Goal: Information Seeking & Learning: Learn about a topic

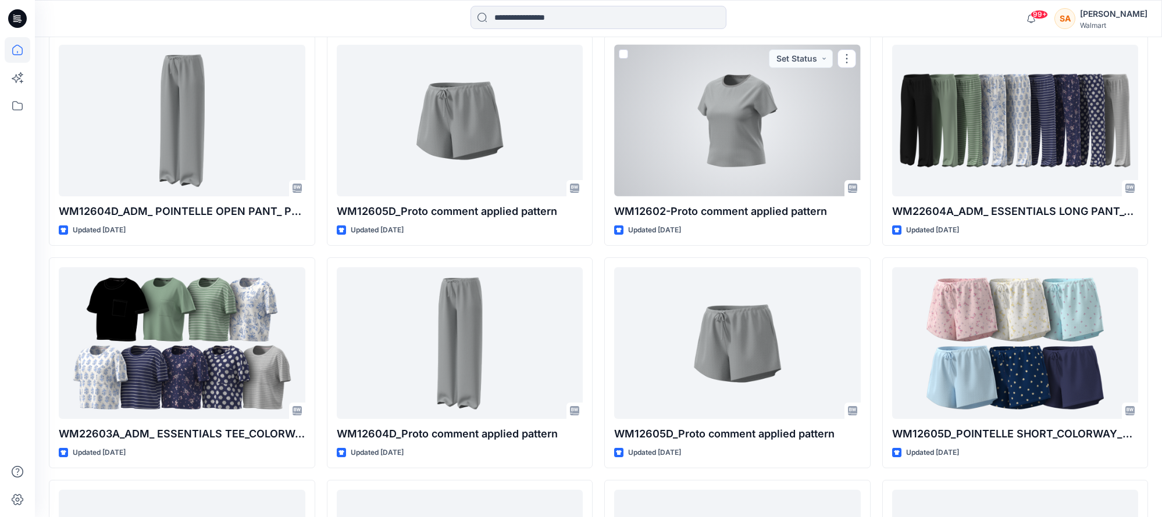
scroll to position [3274, 0]
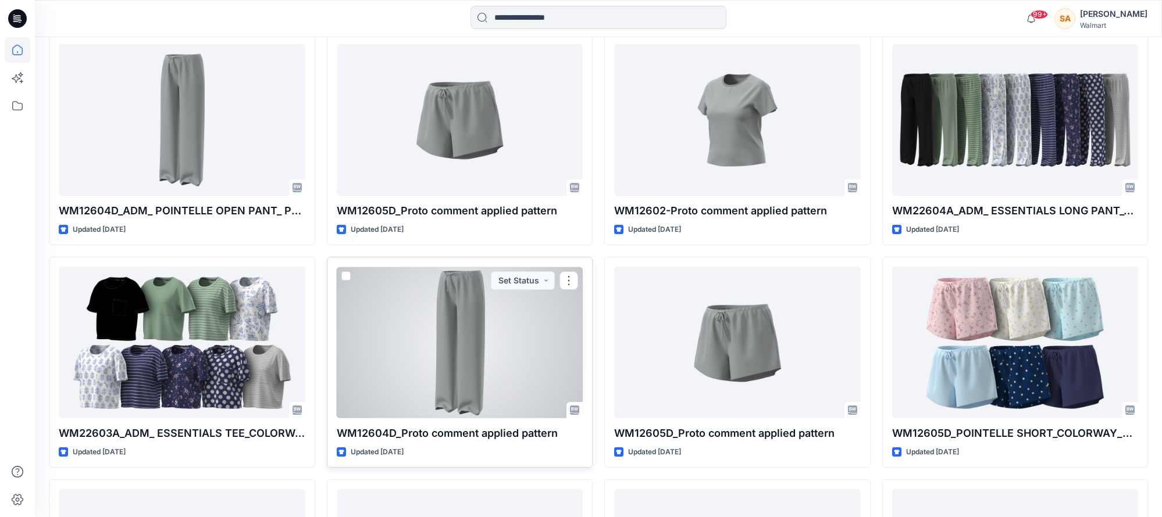
click at [494, 344] on div at bounding box center [460, 343] width 247 height 152
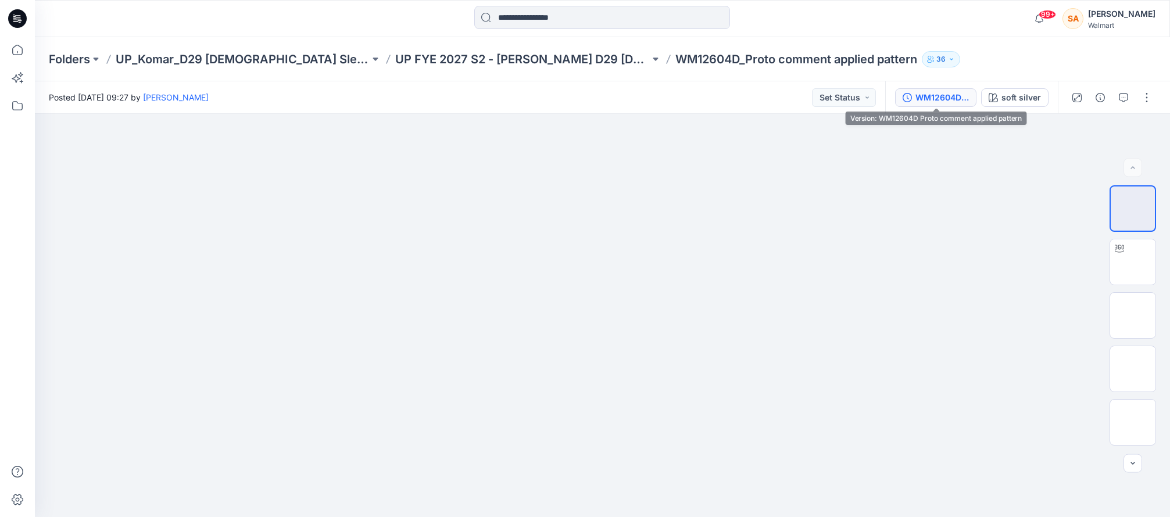
click at [948, 99] on div "WM12604D Proto comment applied pattern" at bounding box center [942, 97] width 53 height 13
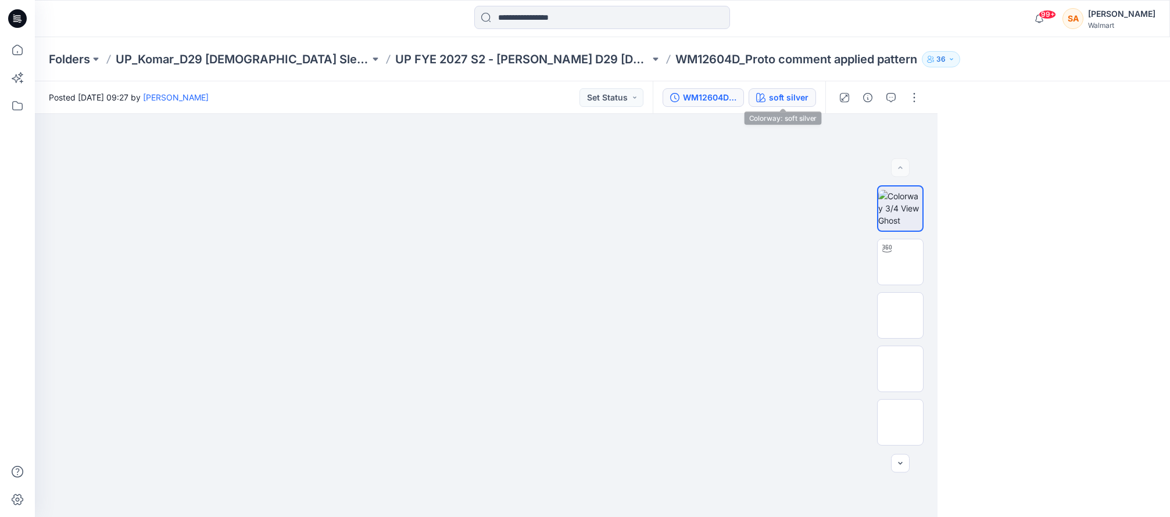
click at [788, 95] on div "soft silver" at bounding box center [789, 97] width 40 height 13
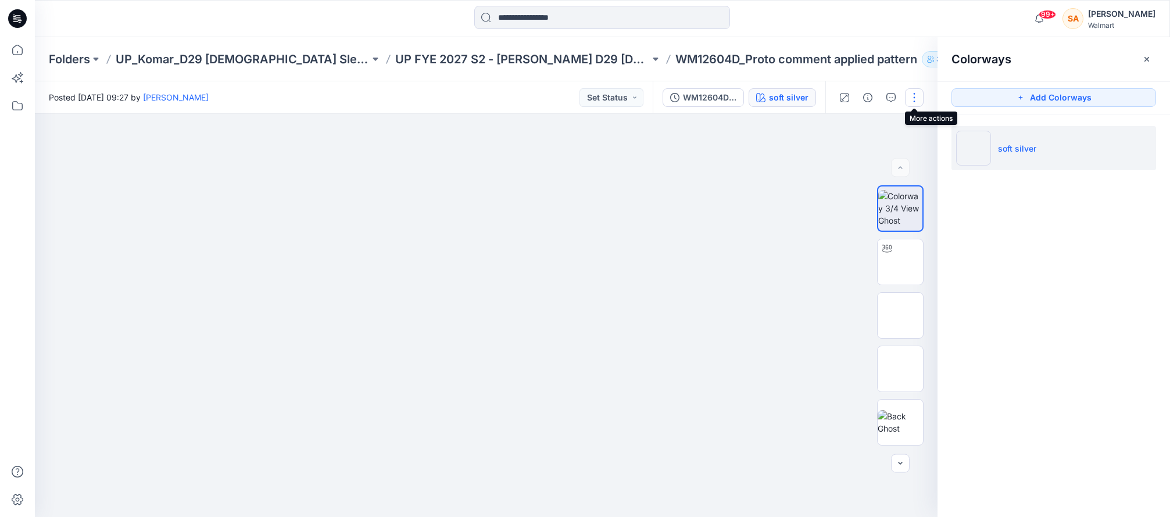
click at [915, 101] on button "button" at bounding box center [914, 97] width 19 height 19
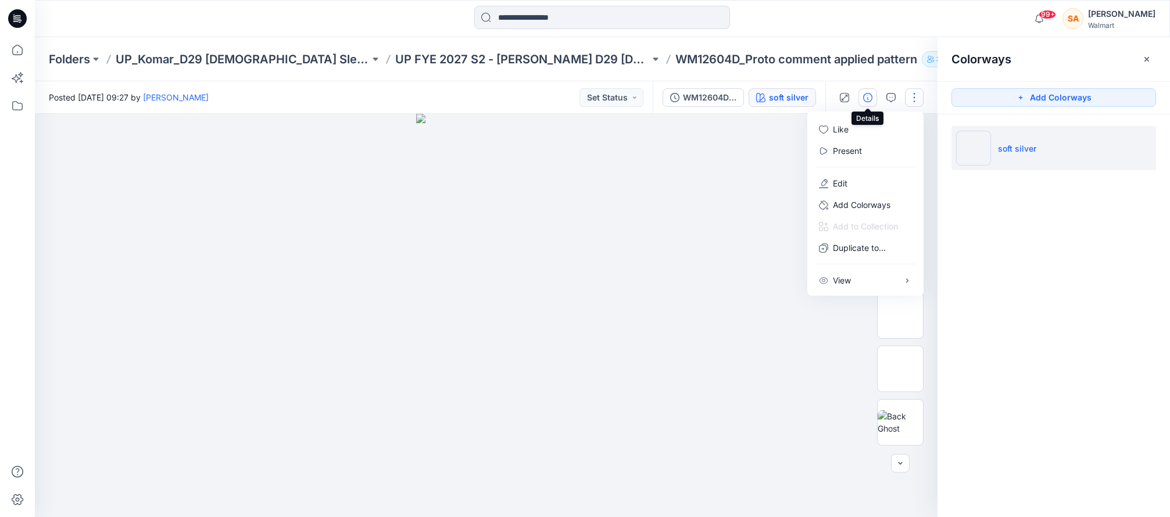
click at [862, 101] on button "button" at bounding box center [868, 97] width 19 height 19
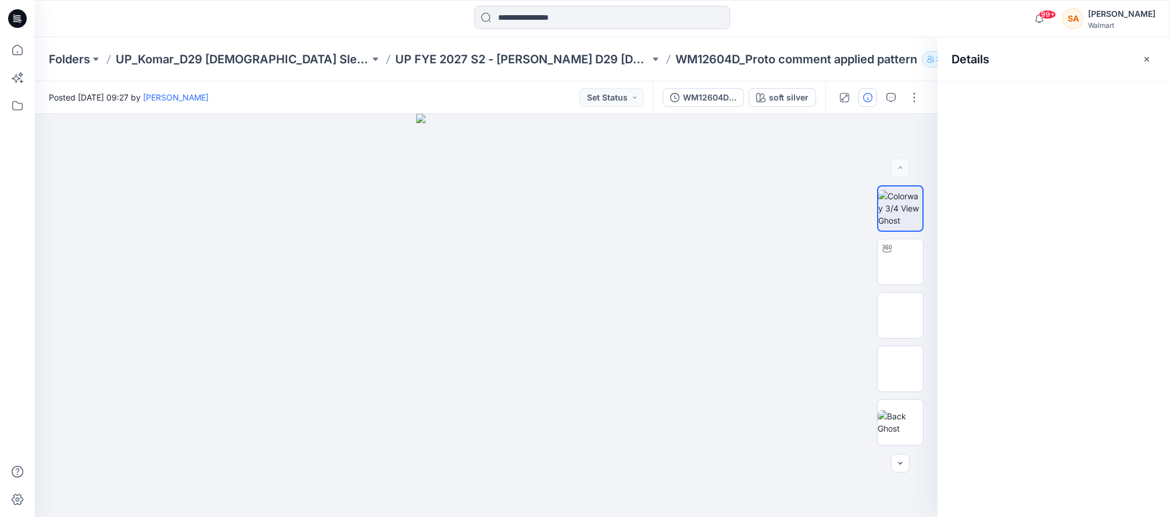
click at [866, 98] on icon "button" at bounding box center [867, 97] width 9 height 9
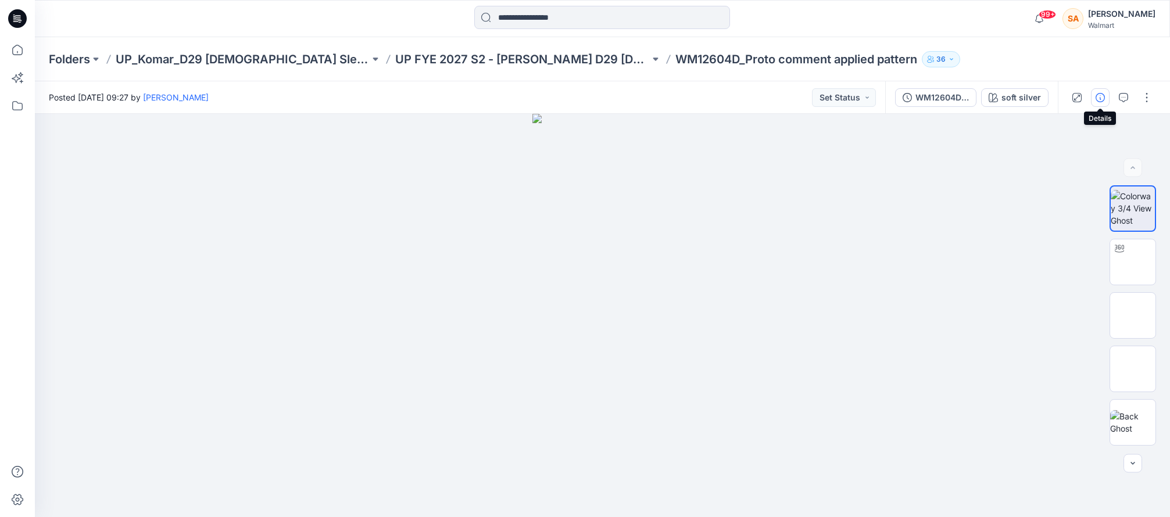
click at [1102, 95] on icon "button" at bounding box center [1100, 97] width 9 height 9
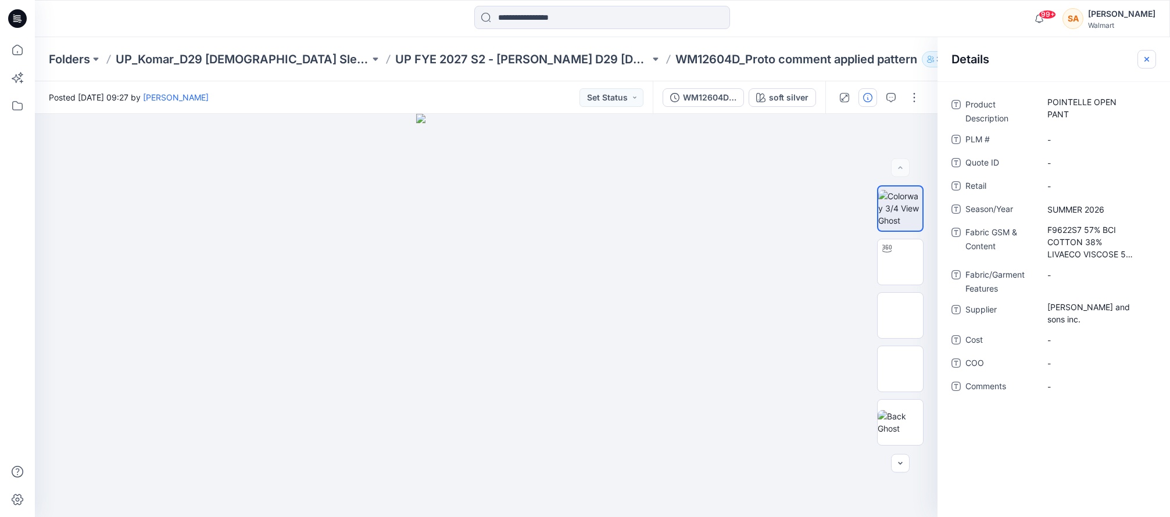
click at [1149, 59] on icon "button" at bounding box center [1146, 59] width 9 height 9
